Goal: Information Seeking & Learning: Learn about a topic

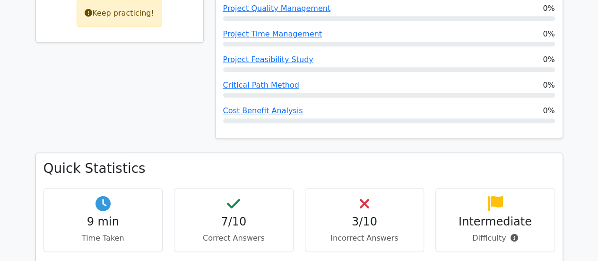
scroll to position [378, 0]
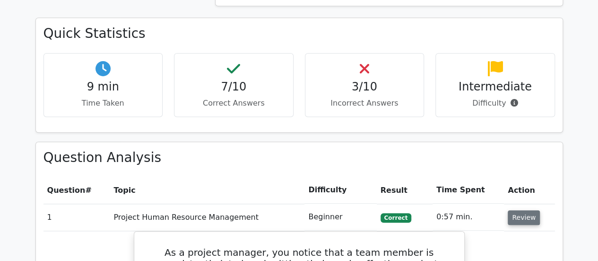
click at [526, 210] on button "Review" at bounding box center [524, 217] width 32 height 15
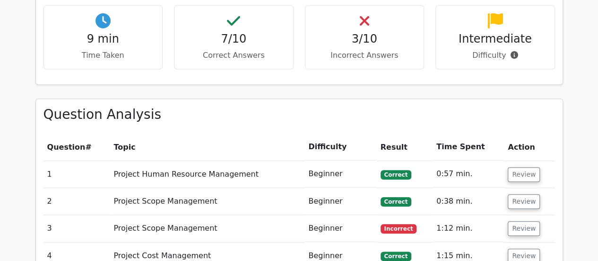
scroll to position [473, 0]
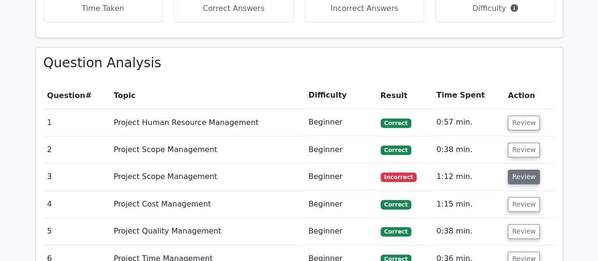
click at [512, 169] on button "Review" at bounding box center [524, 176] width 32 height 15
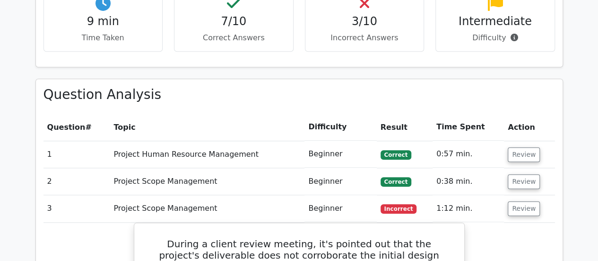
scroll to position [585, 0]
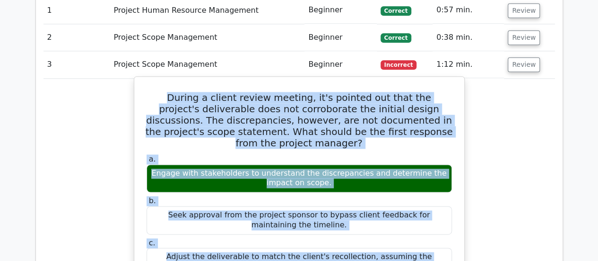
drag, startPoint x: 221, startPoint y: 154, endPoint x: 159, endPoint y: 43, distance: 127.2
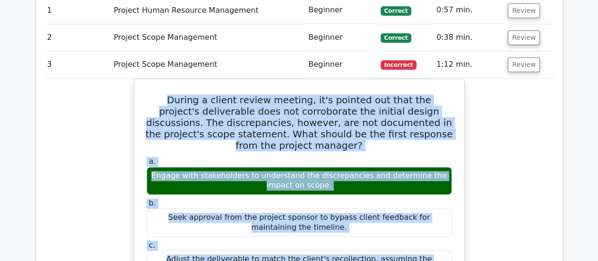
copy div "During a client review meeting, it's pointed out that the project's deliverable…"
click at [522, 57] on button "Review" at bounding box center [524, 64] width 32 height 15
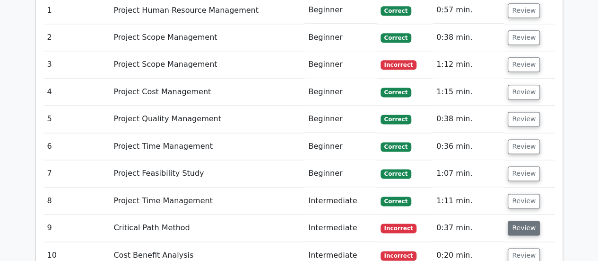
click at [528, 220] on button "Review" at bounding box center [524, 227] width 32 height 15
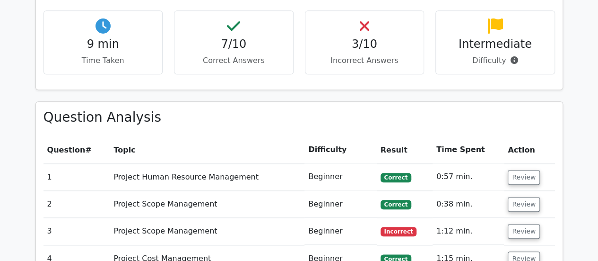
scroll to position [536, 0]
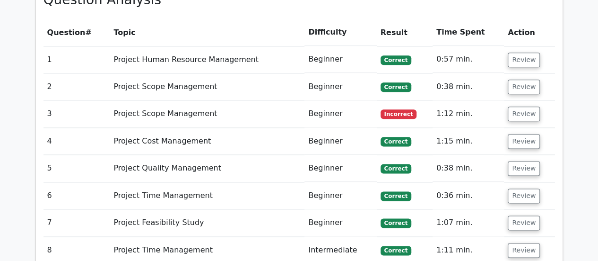
drag, startPoint x: 351, startPoint y: 212, endPoint x: 157, endPoint y: 228, distance: 195.5
copy div "During a manufacturing project you discover a critical machine has broken down …"
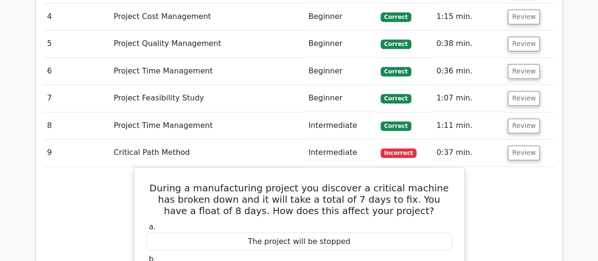
scroll to position [583, 0]
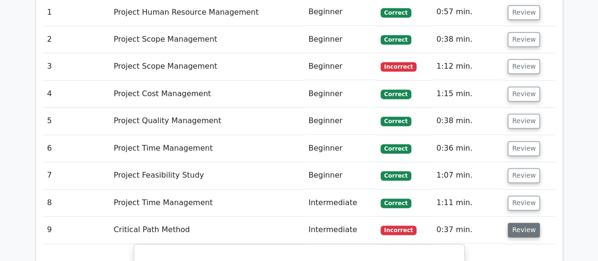
click at [525, 222] on button "Review" at bounding box center [524, 229] width 32 height 15
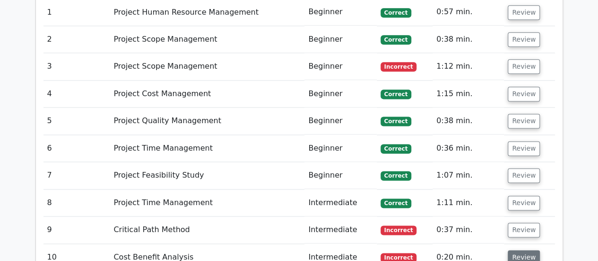
click at [526, 250] on button "Review" at bounding box center [524, 257] width 32 height 15
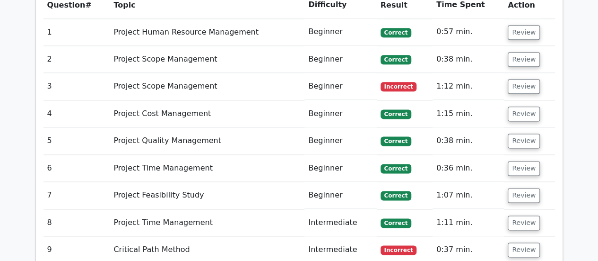
scroll to position [580, 0]
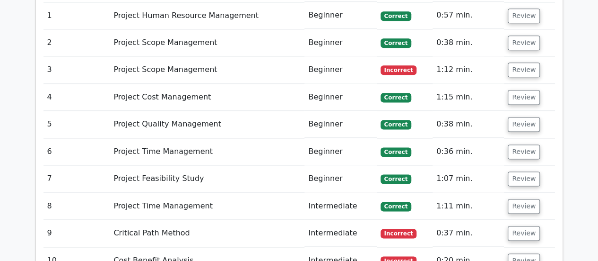
drag, startPoint x: 197, startPoint y: 135, endPoint x: 138, endPoint y: 200, distance: 87.3
copy div "If the Net Present Value (NPV) of a project is negative, what does this indicat…"
click at [530, 117] on button "Review" at bounding box center [524, 124] width 32 height 15
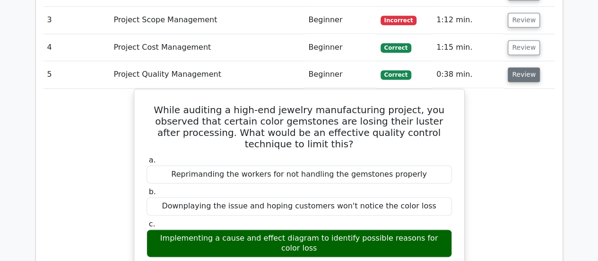
scroll to position [627, 0]
